Goal: Task Accomplishment & Management: Use online tool/utility

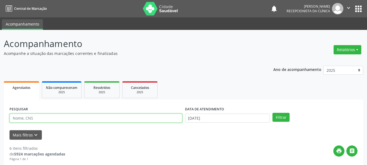
click at [44, 116] on input "text" at bounding box center [95, 117] width 173 height 9
type input "MARIA ZO"
click at [272, 113] on button "Filtrar" at bounding box center [280, 117] width 17 height 9
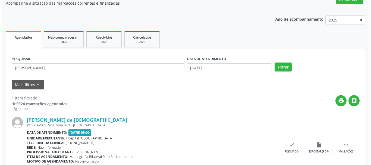
scroll to position [79, 0]
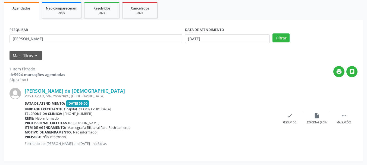
click at [274, 125] on div "Item de agendamento: Mamografia Bilateral Para Rastreamento" at bounding box center [150, 127] width 251 height 5
click at [294, 120] on div "Resolvido" at bounding box center [289, 122] width 14 height 4
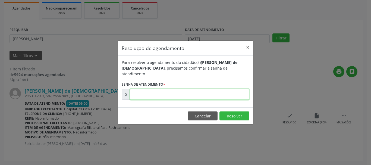
click at [227, 93] on input "text" at bounding box center [189, 94] width 119 height 11
type input "00173666"
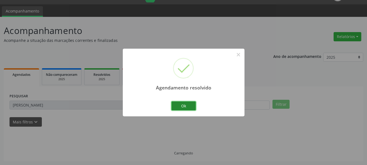
scroll to position [1, 0]
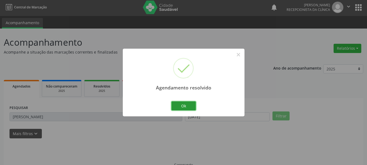
drag, startPoint x: 187, startPoint y: 102, endPoint x: 187, endPoint y: 99, distance: 3.0
click at [187, 102] on button "Ok" at bounding box center [183, 105] width 24 height 9
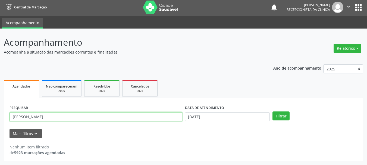
drag, startPoint x: 50, startPoint y: 115, endPoint x: 16, endPoint y: 115, distance: 34.2
click at [16, 115] on input "MARIA ZO" at bounding box center [95, 116] width 173 height 9
type input "M"
type input "flau"
click at [272, 111] on button "Filtrar" at bounding box center [280, 115] width 17 height 9
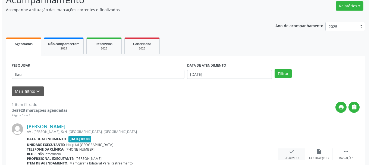
scroll to position [79, 0]
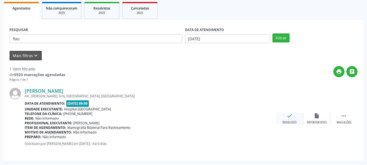
click at [286, 115] on icon "check" at bounding box center [289, 116] width 6 height 6
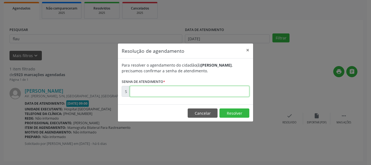
drag, startPoint x: 220, startPoint y: 94, endPoint x: 227, endPoint y: 91, distance: 7.7
click at [220, 94] on input "text" at bounding box center [189, 91] width 119 height 11
type input "00173665"
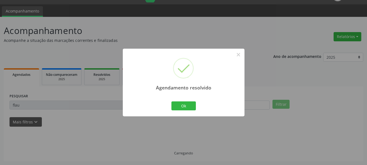
scroll to position [1, 0]
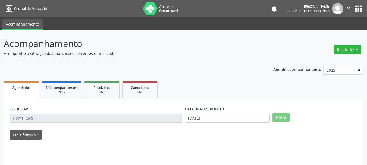
drag, startPoint x: 0, startPoint y: 0, endPoint x: 28, endPoint y: 110, distance: 113.7
click at [29, 107] on div "PESQUISAR" at bounding box center [95, 115] width 175 height 21
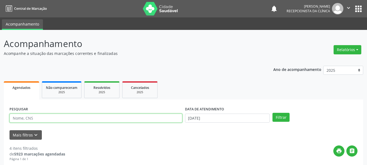
click at [28, 119] on input "text" at bounding box center [95, 117] width 173 height 9
drag, startPoint x: 28, startPoint y: 119, endPoint x: 35, endPoint y: 116, distance: 8.1
click at [29, 119] on input "text" at bounding box center [95, 117] width 173 height 9
type input "grac"
click at [272, 113] on button "Filtrar" at bounding box center [280, 117] width 17 height 9
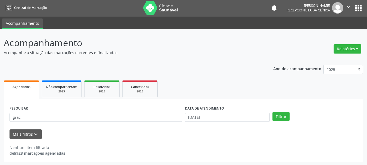
scroll to position [1, 0]
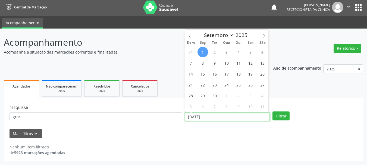
drag, startPoint x: 208, startPoint y: 119, endPoint x: 233, endPoint y: 76, distance: 49.4
click at [208, 118] on input "[DATE]" at bounding box center [227, 116] width 85 height 9
click at [217, 53] on span "2" at bounding box center [214, 52] width 11 height 11
type input "[DATE]"
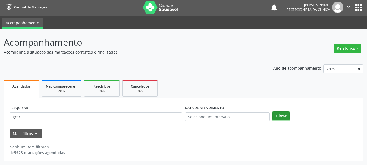
click at [283, 115] on button "Filtrar" at bounding box center [280, 115] width 17 height 9
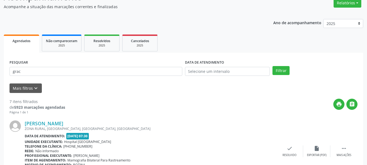
scroll to position [73, 0]
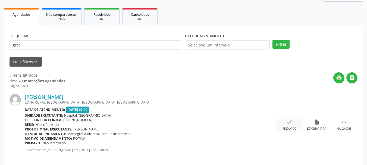
click at [282, 123] on div "check Resolvido" at bounding box center [289, 125] width 27 height 12
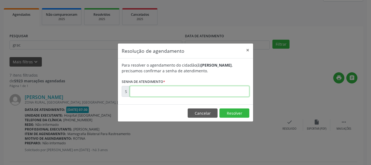
click at [209, 92] on input "text" at bounding box center [189, 91] width 119 height 11
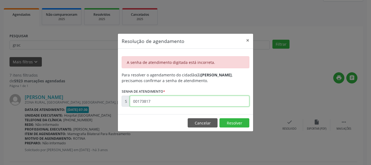
drag, startPoint x: 180, startPoint y: 104, endPoint x: 109, endPoint y: 104, distance: 70.8
click at [110, 104] on div "Resolução de agendamento × A senha de atendimento digitada está incorreta. Para…" at bounding box center [185, 82] width 371 height 165
type input "00173817"
click at [252, 41] on button "×" at bounding box center [247, 40] width 11 height 13
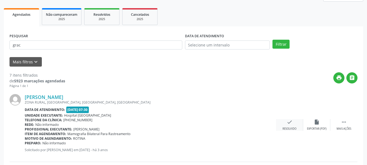
click at [291, 125] on div "check Resolvido" at bounding box center [289, 125] width 27 height 12
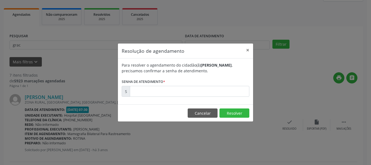
drag, startPoint x: 276, startPoint y: 72, endPoint x: 271, endPoint y: 66, distance: 7.5
click at [276, 71] on div "Resolução de agendamento × Para resolver o agendamento do cidadão(ã) [PERSON_NA…" at bounding box center [185, 82] width 371 height 165
click at [249, 49] on button "×" at bounding box center [247, 49] width 11 height 13
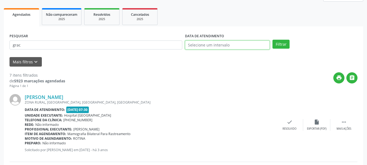
click at [248, 47] on input "text" at bounding box center [227, 44] width 85 height 9
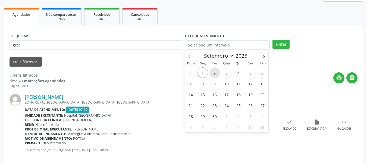
click at [212, 71] on span "2" at bounding box center [214, 72] width 11 height 11
type input "[DATE]"
click at [212, 71] on span "2" at bounding box center [214, 72] width 11 height 11
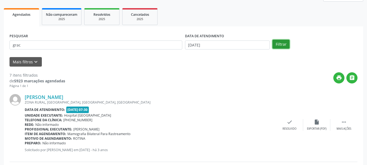
click at [287, 48] on button "Filtrar" at bounding box center [280, 44] width 17 height 9
click at [279, 129] on div "check Resolvido" at bounding box center [289, 125] width 27 height 12
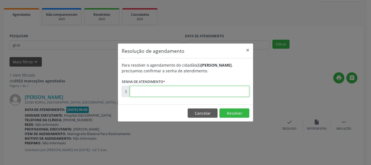
click at [235, 90] on input "text" at bounding box center [189, 91] width 119 height 11
type input "00173817"
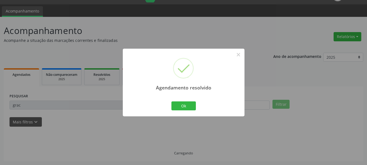
scroll to position [1, 0]
